Goal: Information Seeking & Learning: Learn about a topic

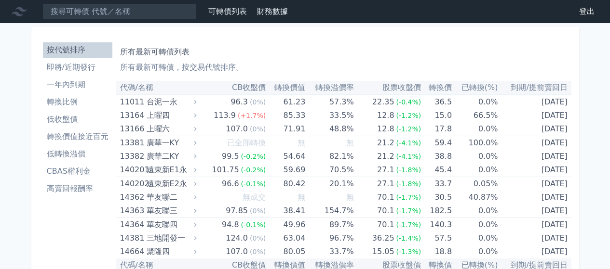
click at [92, 67] on li "即將/近期發行" at bounding box center [77, 68] width 69 height 12
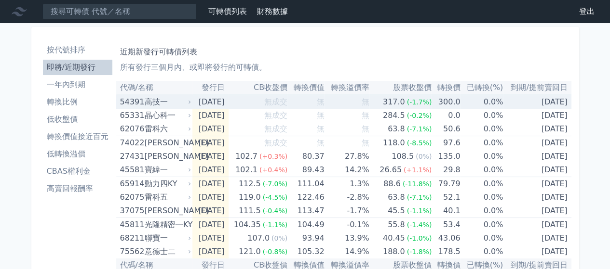
click at [141, 102] on div "54391" at bounding box center [131, 101] width 22 height 13
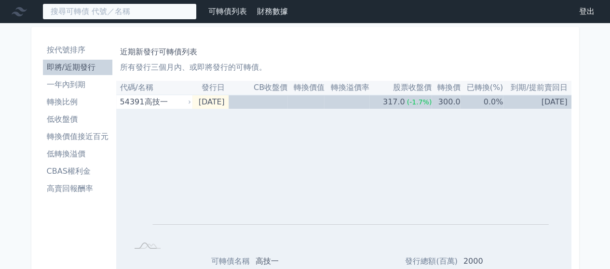
click at [141, 7] on input at bounding box center [119, 11] width 154 height 16
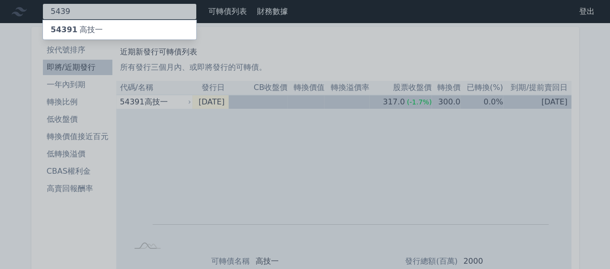
type input "5439"
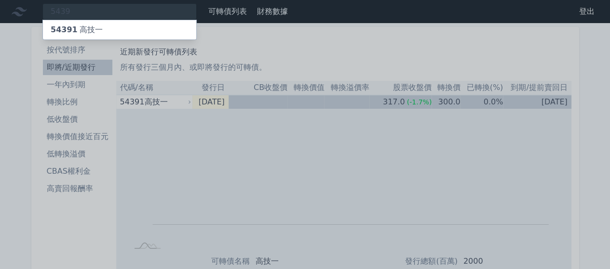
click at [144, 23] on div "54391 高技一" at bounding box center [119, 29] width 153 height 19
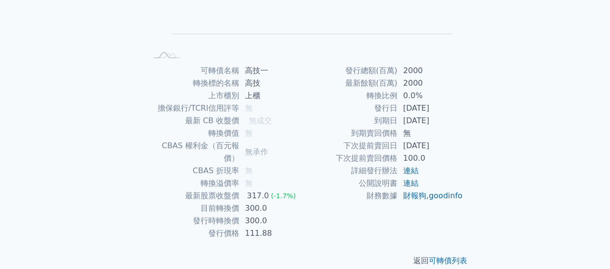
scroll to position [176, 0]
drag, startPoint x: 202, startPoint y: 65, endPoint x: 144, endPoint y: 66, distance: 58.3
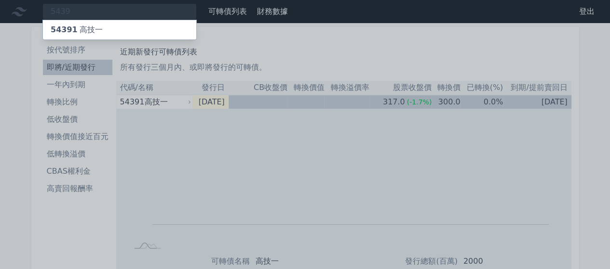
click at [280, 38] on div at bounding box center [305, 134] width 610 height 269
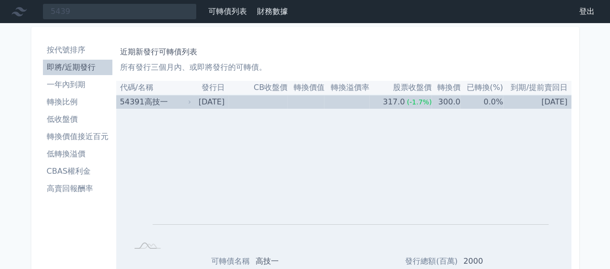
click at [173, 102] on div "高技一" at bounding box center [167, 101] width 44 height 13
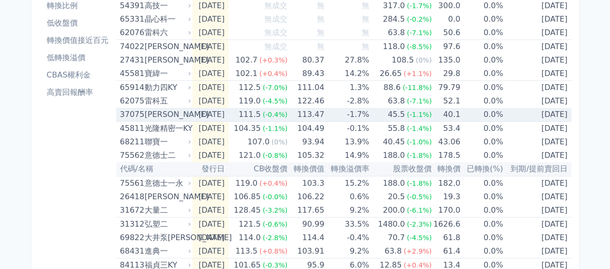
scroll to position [48, 0]
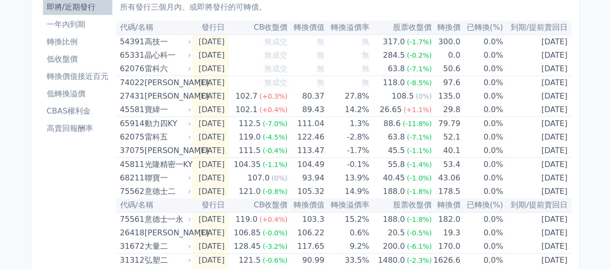
scroll to position [0, 0]
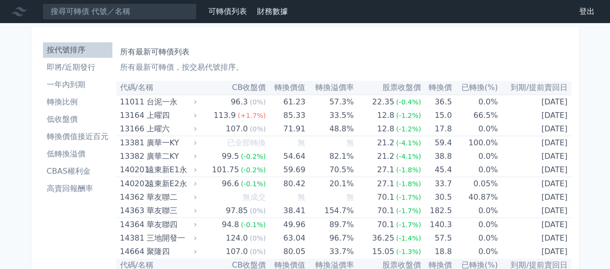
click at [74, 67] on li "即將/近期發行" at bounding box center [77, 68] width 69 height 12
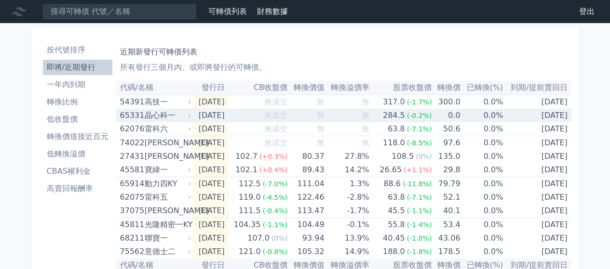
click at [228, 115] on td "[DATE]" at bounding box center [210, 115] width 36 height 13
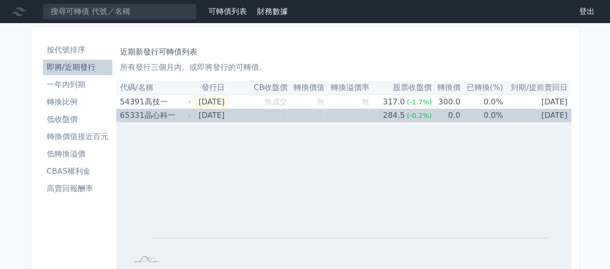
click at [163, 112] on div "晶心科一" at bounding box center [167, 115] width 44 height 13
